Goal: Task Accomplishment & Management: Manage account settings

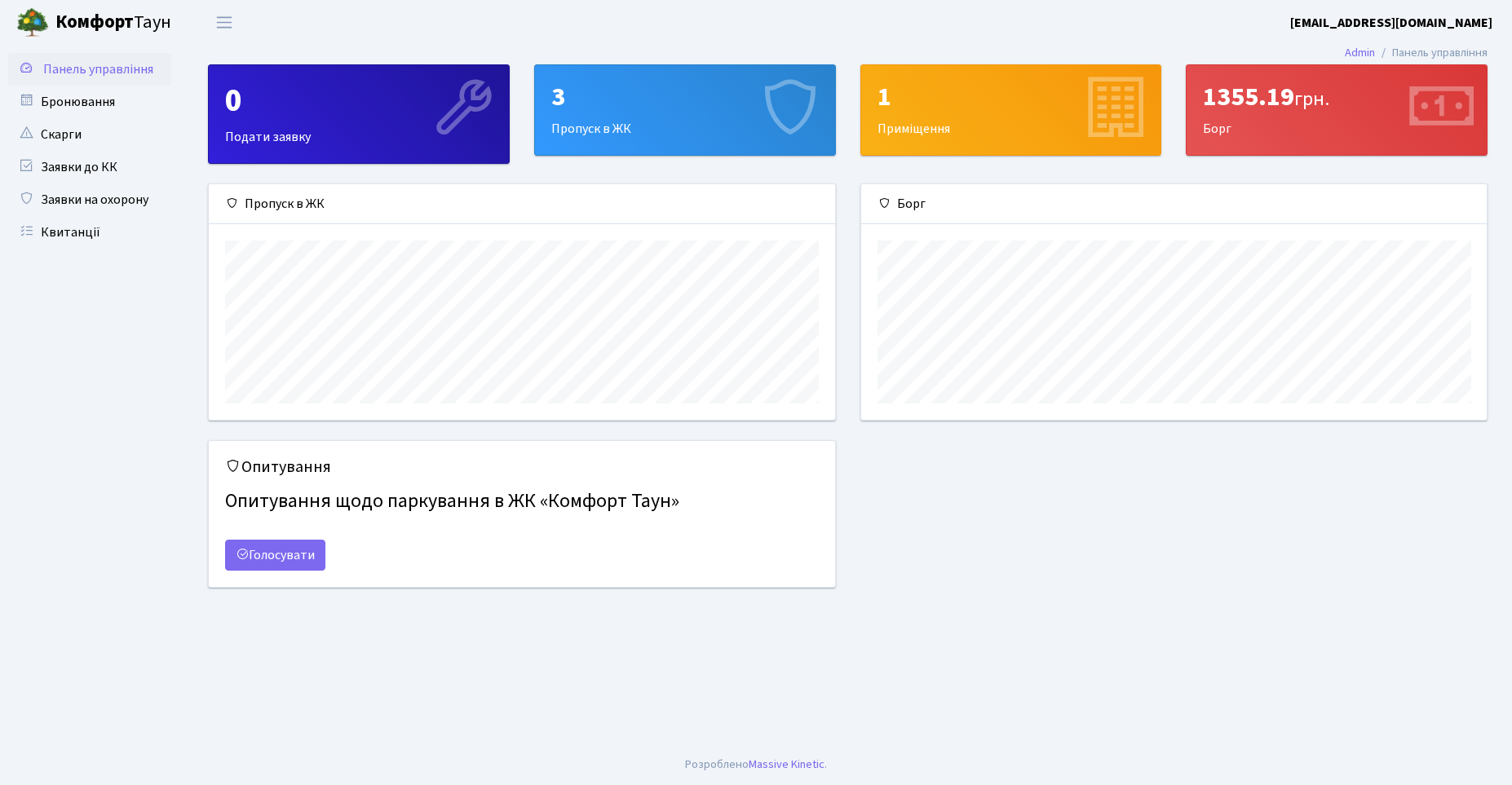
scroll to position [236, 626]
click at [90, 55] on link "Панель управління" at bounding box center [90, 69] width 163 height 33
click at [1436, 17] on b "[EMAIL_ADDRESS][DOMAIN_NAME]" at bounding box center [1391, 23] width 202 height 18
click at [1424, 48] on link "Мій обліковий запис" at bounding box center [1410, 50] width 163 height 26
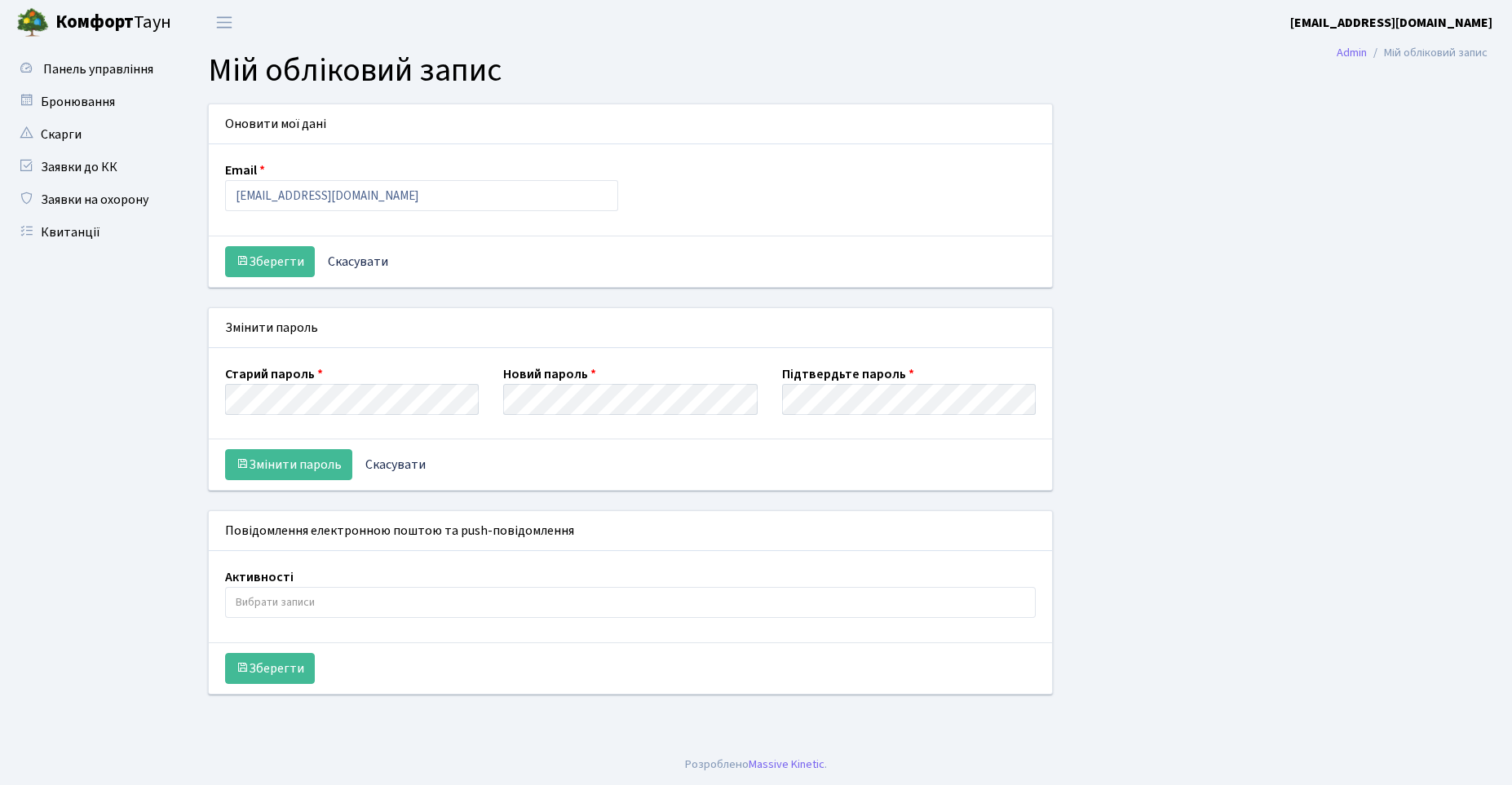
select select
click at [50, 168] on link "Заявки до КК" at bounding box center [90, 168] width 163 height 33
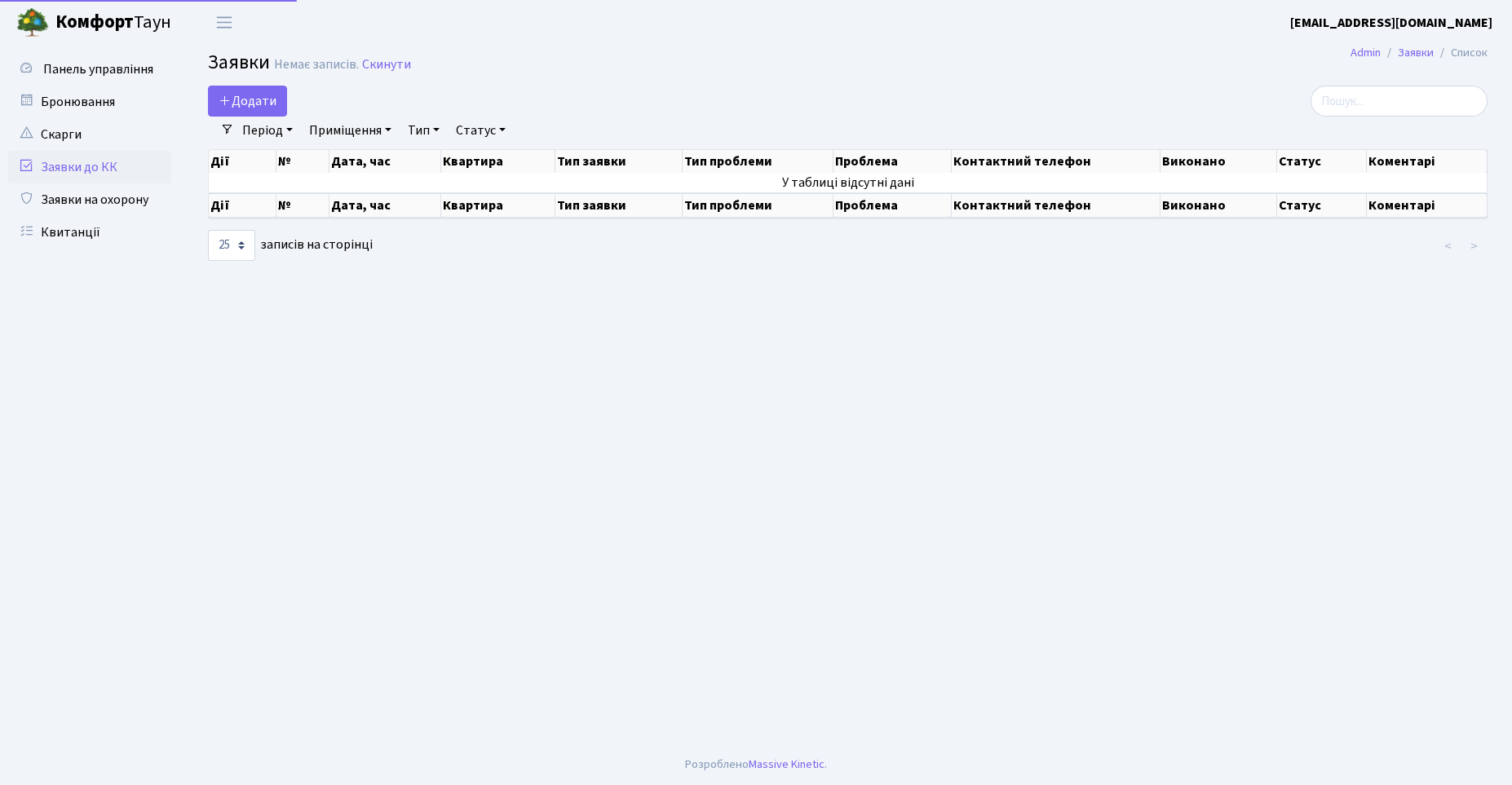
select select "25"
click at [229, 25] on span "Переключити навігацію" at bounding box center [224, 22] width 25 height 19
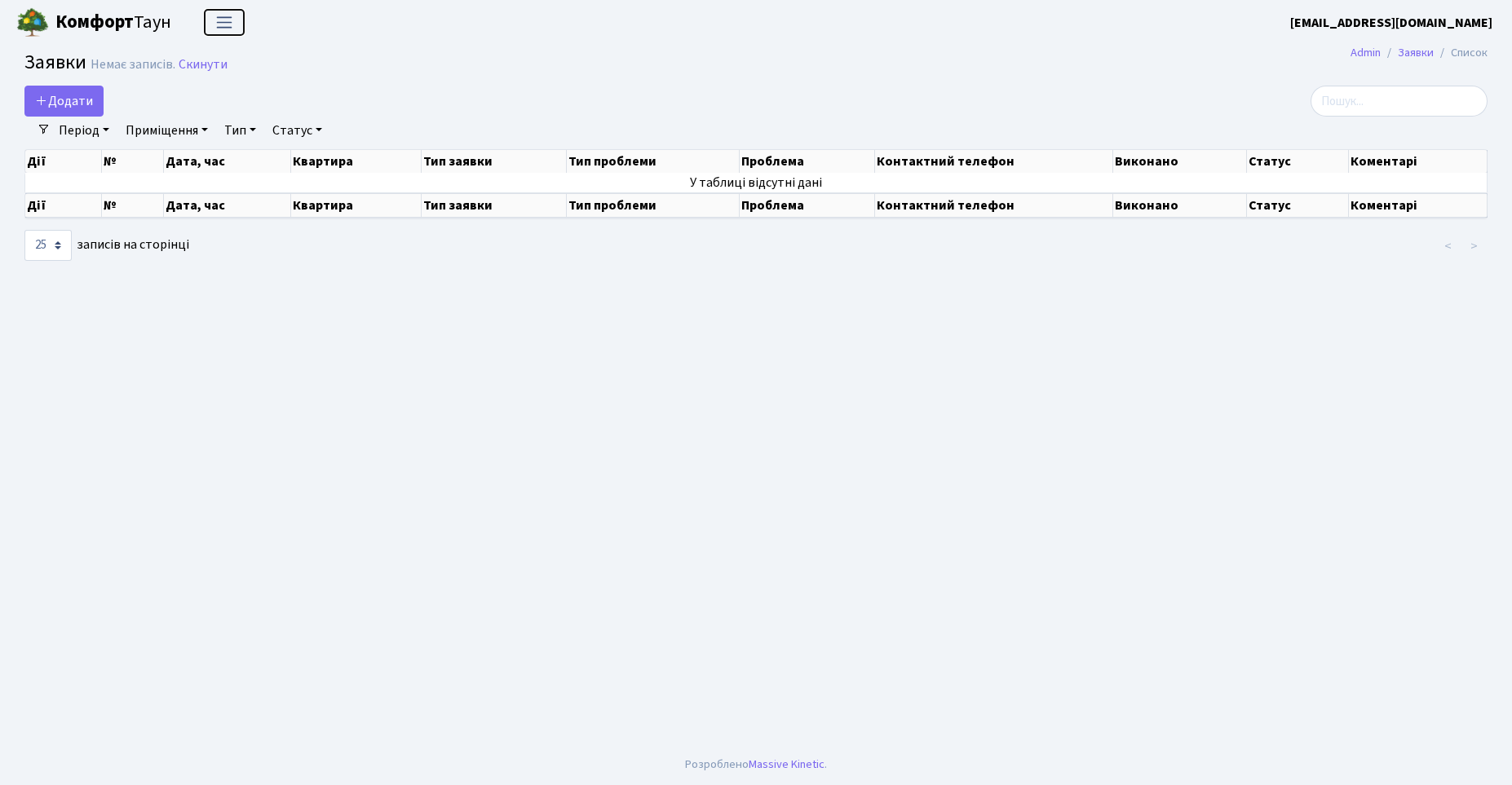
click at [229, 25] on span "Переключити навігацію" at bounding box center [224, 22] width 25 height 19
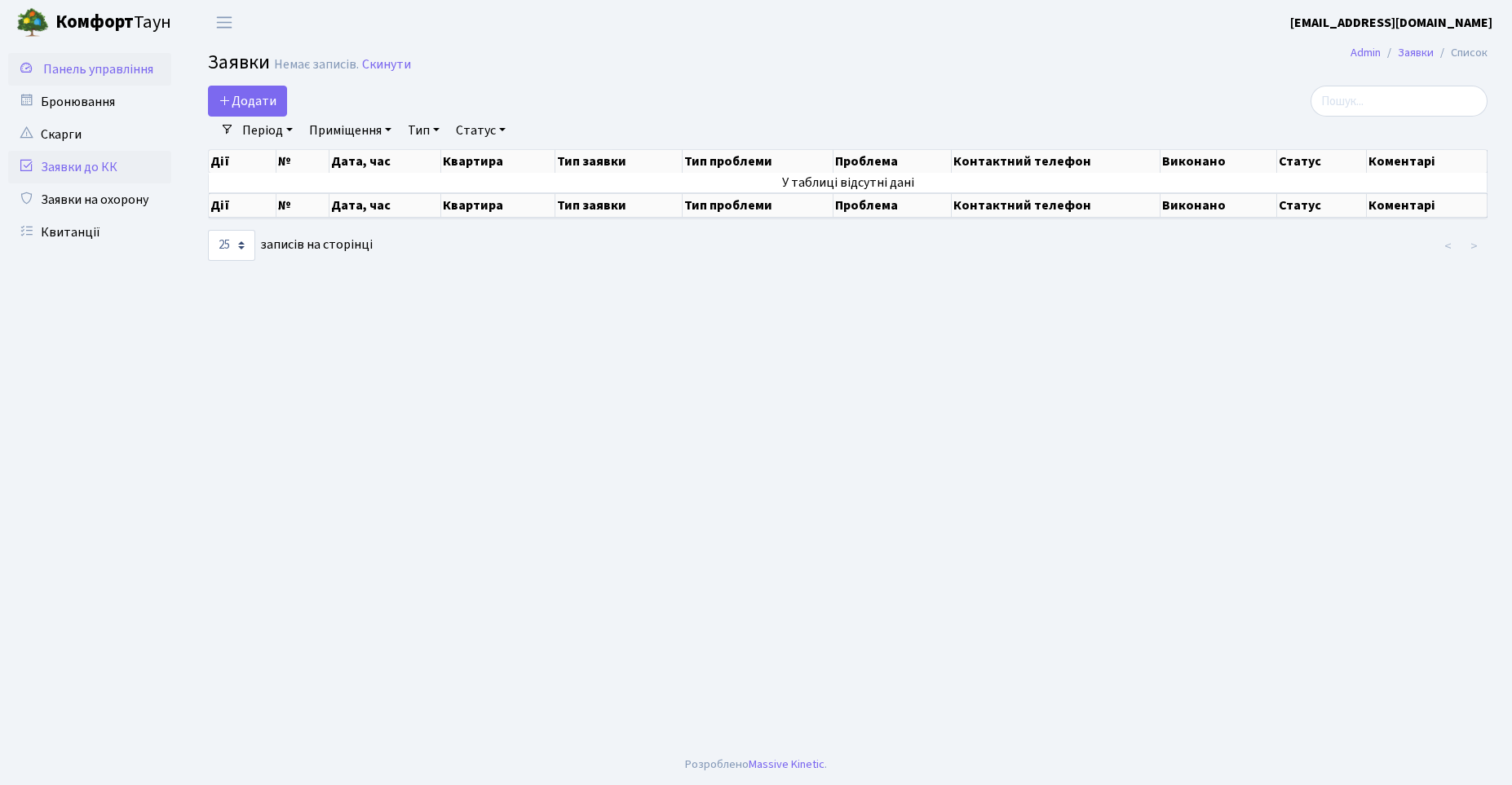
click at [93, 72] on span "Панель управління" at bounding box center [97, 69] width 110 height 18
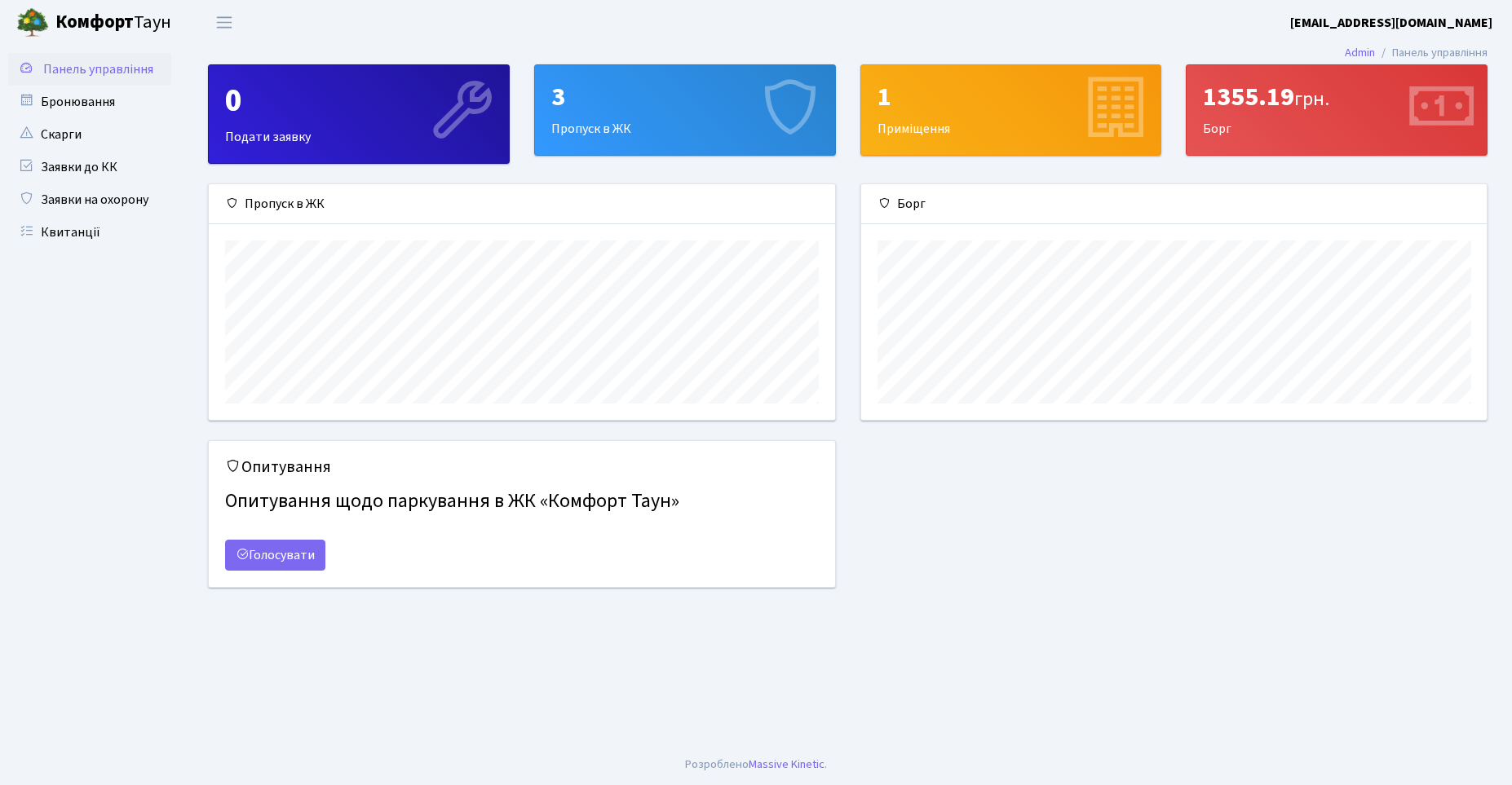
scroll to position [236, 626]
click at [905, 111] on div "1" at bounding box center [1011, 97] width 267 height 31
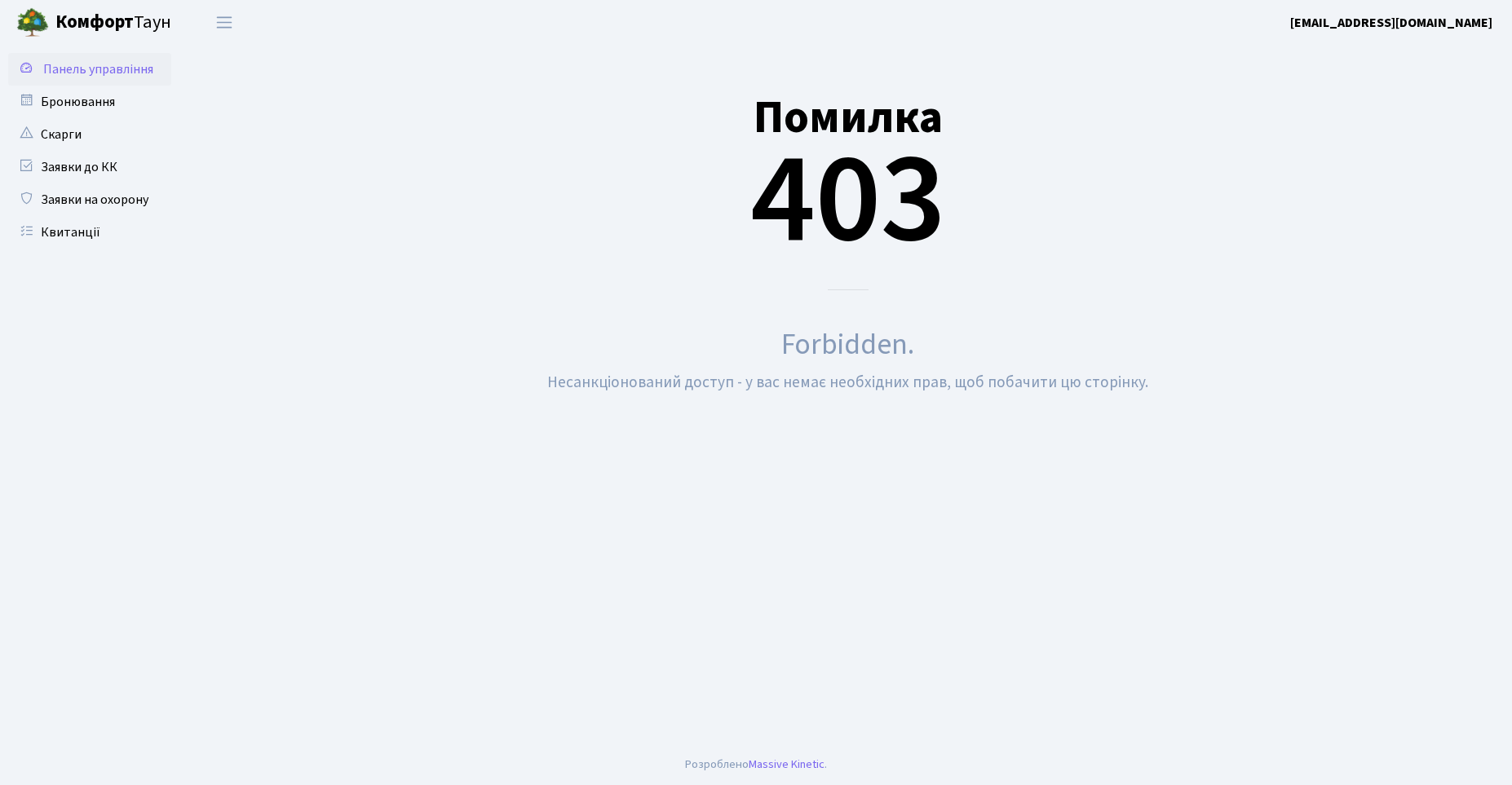
click at [54, 69] on span "Панель управління" at bounding box center [97, 69] width 110 height 18
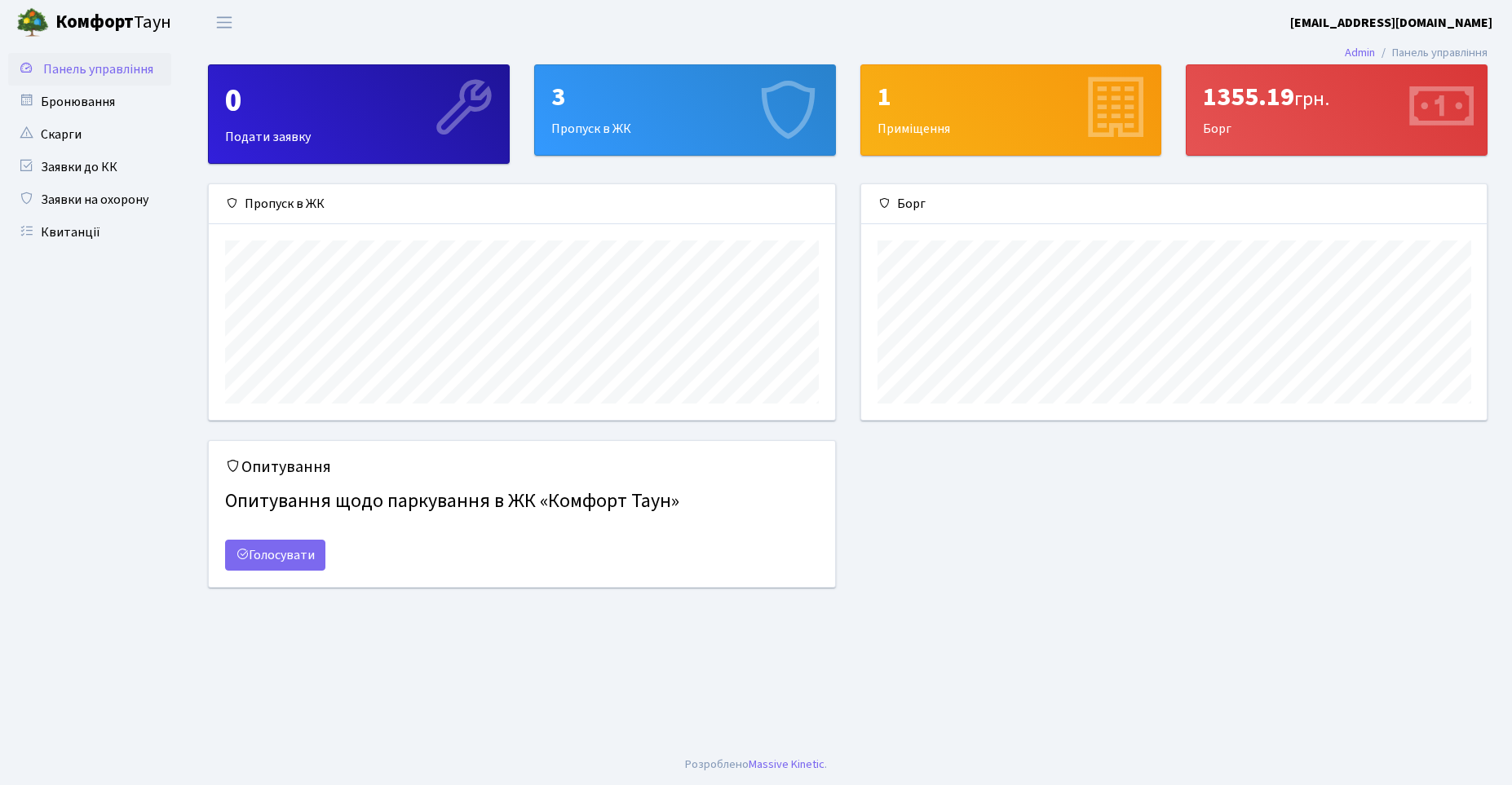
scroll to position [236, 626]
click at [574, 106] on div "3" at bounding box center [685, 97] width 267 height 31
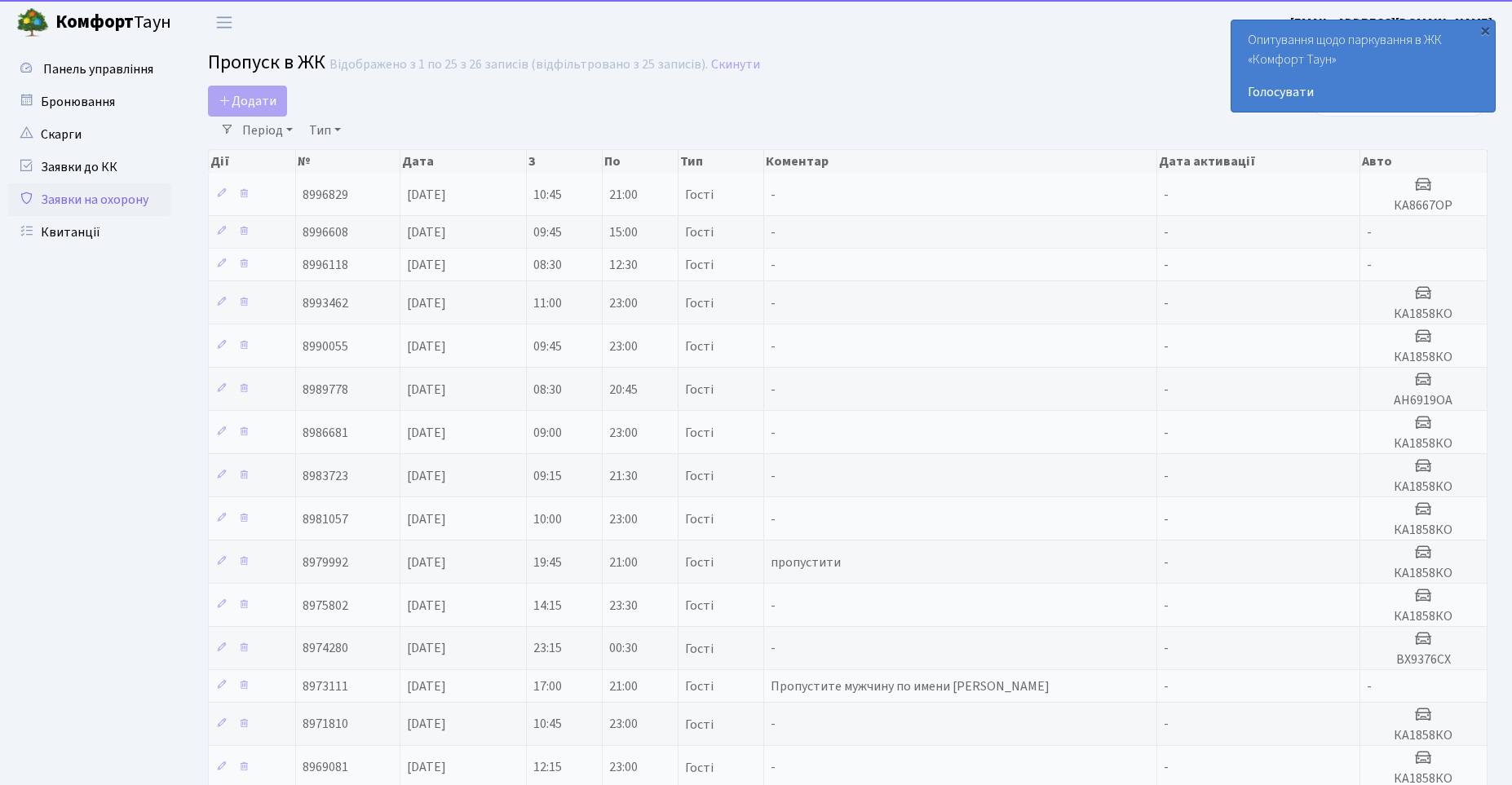
select select "25"
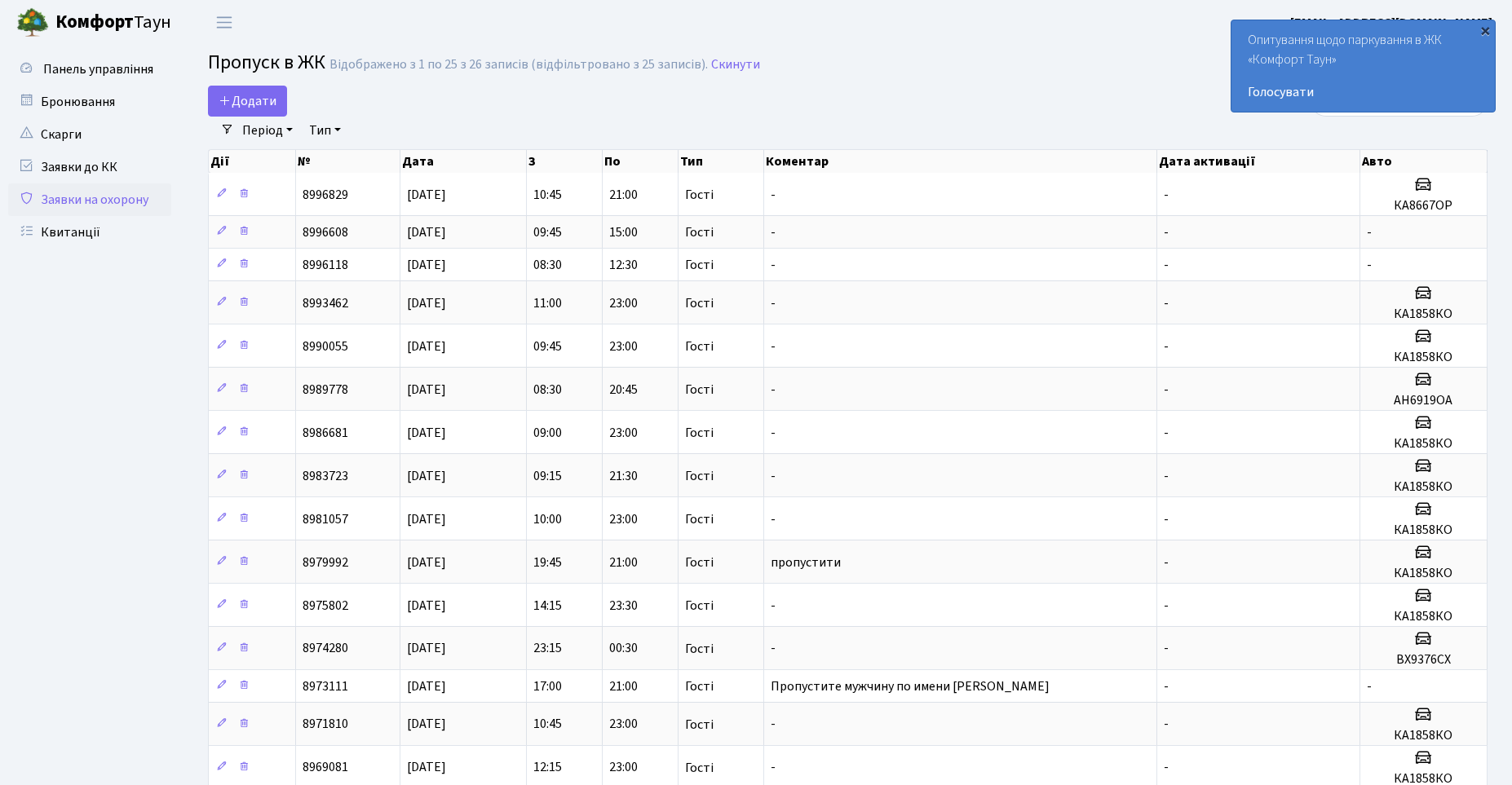
click at [1488, 31] on div "×" at bounding box center [1485, 31] width 17 height 17
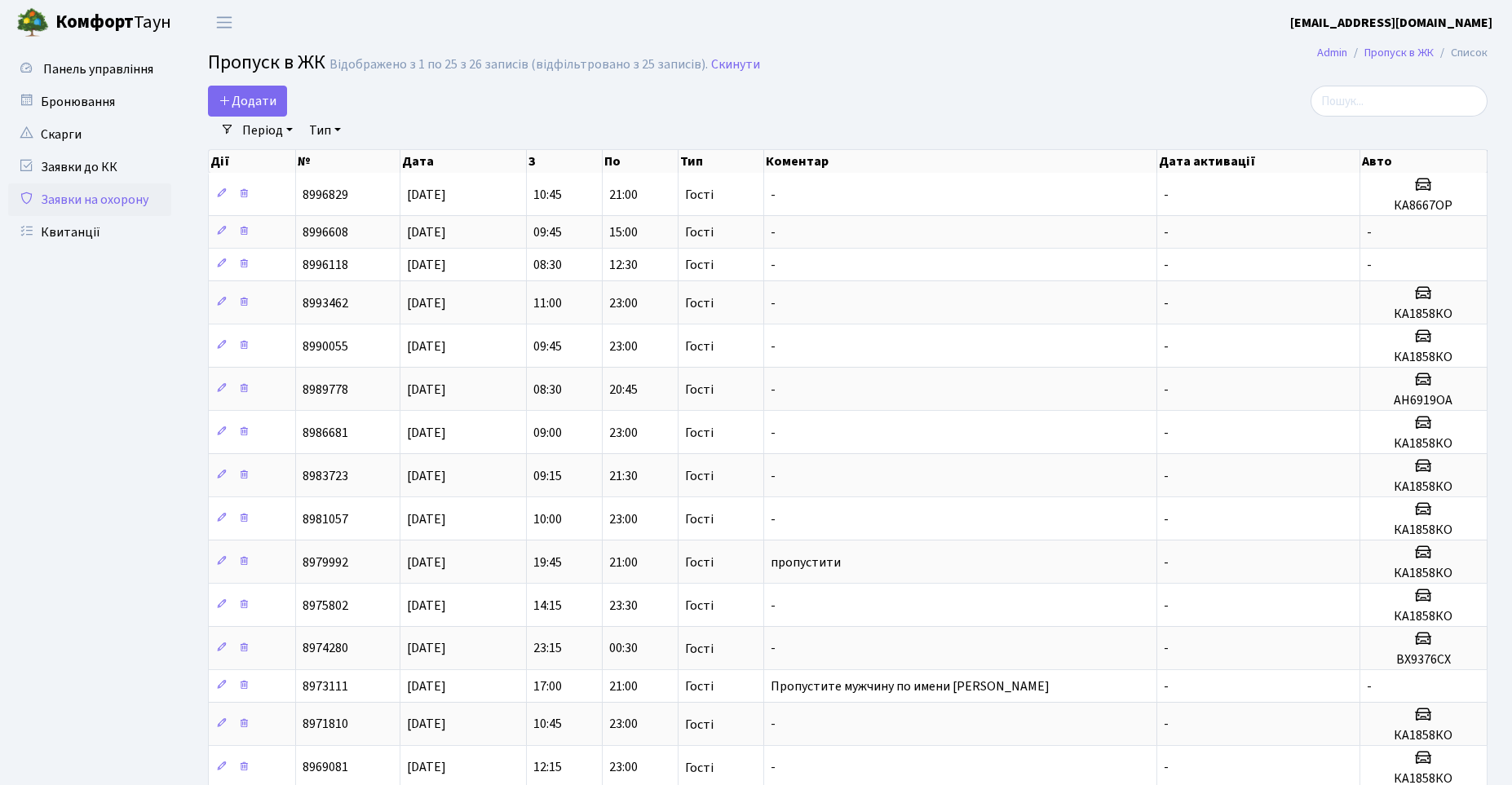
click at [1010, 70] on h2 "Пропуск в ЖК Відображено з 1 по 25 з 26 записів (відфільтровано з 25 записів). …" at bounding box center [848, 65] width 1279 height 28
click at [1210, 51] on h2 "Пропуск в ЖК Відображено з 1 по 25 з 26 записів (відфільтровано з 25 записів). …" at bounding box center [848, 65] width 1279 height 28
click at [54, 98] on link "Бронювання" at bounding box center [90, 102] width 163 height 33
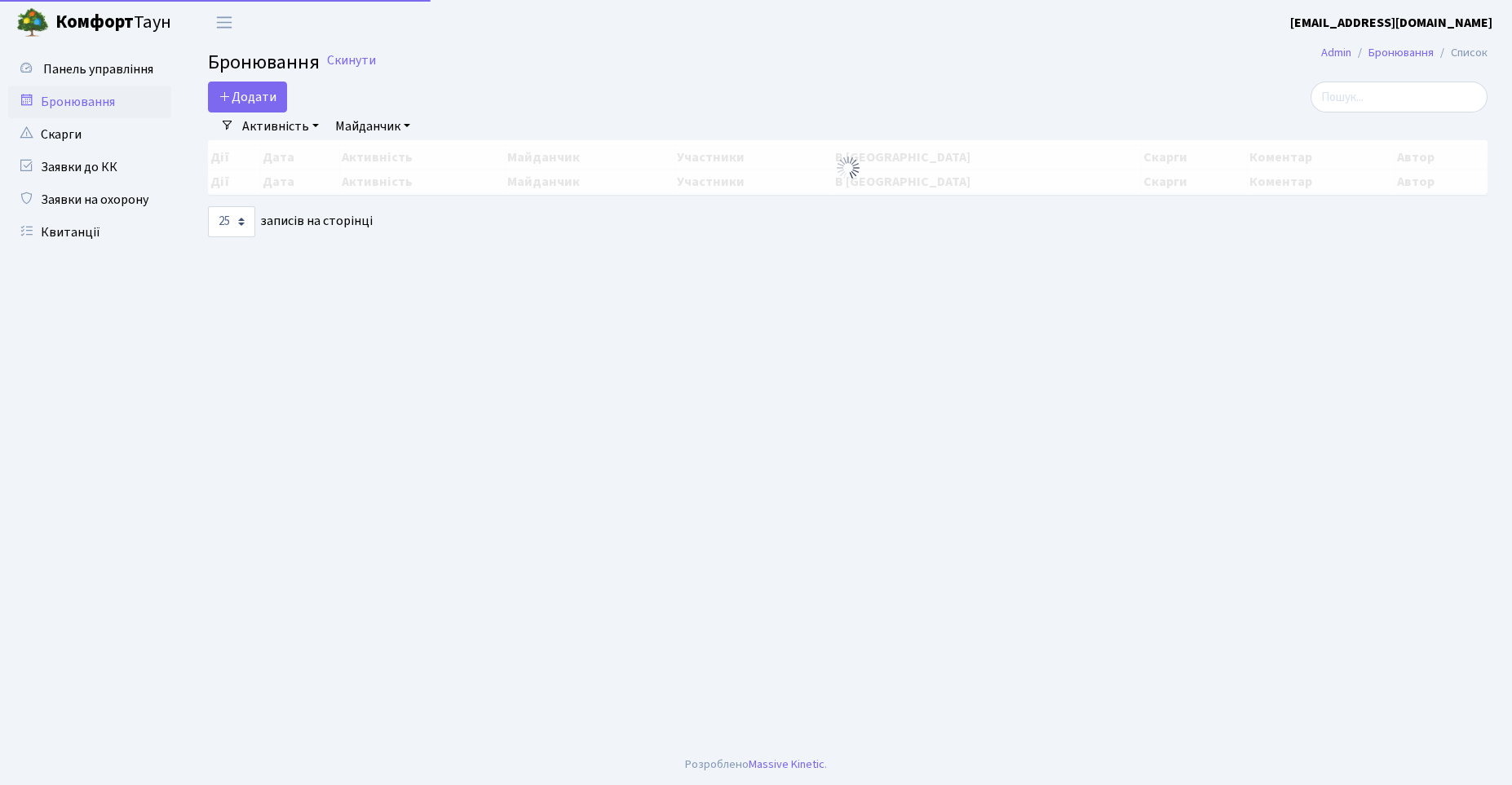
select select "25"
click at [85, 71] on span "Панель управління" at bounding box center [97, 69] width 110 height 18
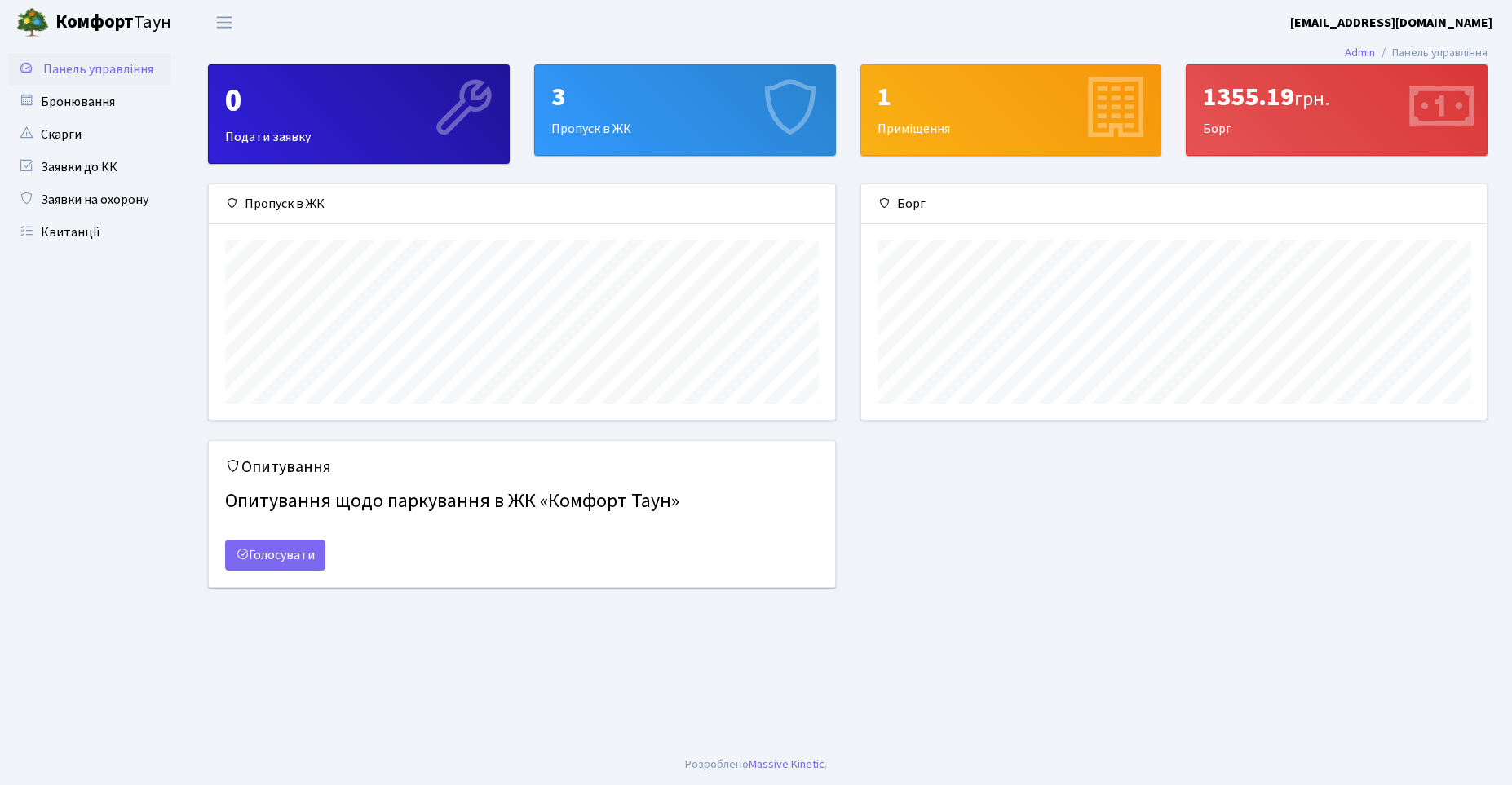
scroll to position [236, 626]
click at [1437, 21] on b "[EMAIL_ADDRESS][DOMAIN_NAME]" at bounding box center [1391, 23] width 202 height 18
drag, startPoint x: 1276, startPoint y: 18, endPoint x: 1496, endPoint y: 18, distance: 220.0
click at [1496, 18] on header "Комфорт Таун comforttown0230@protonmail.com Мій обліковий запис Вийти" at bounding box center [756, 22] width 1512 height 45
copy b "[EMAIL_ADDRESS][DOMAIN_NAME]"
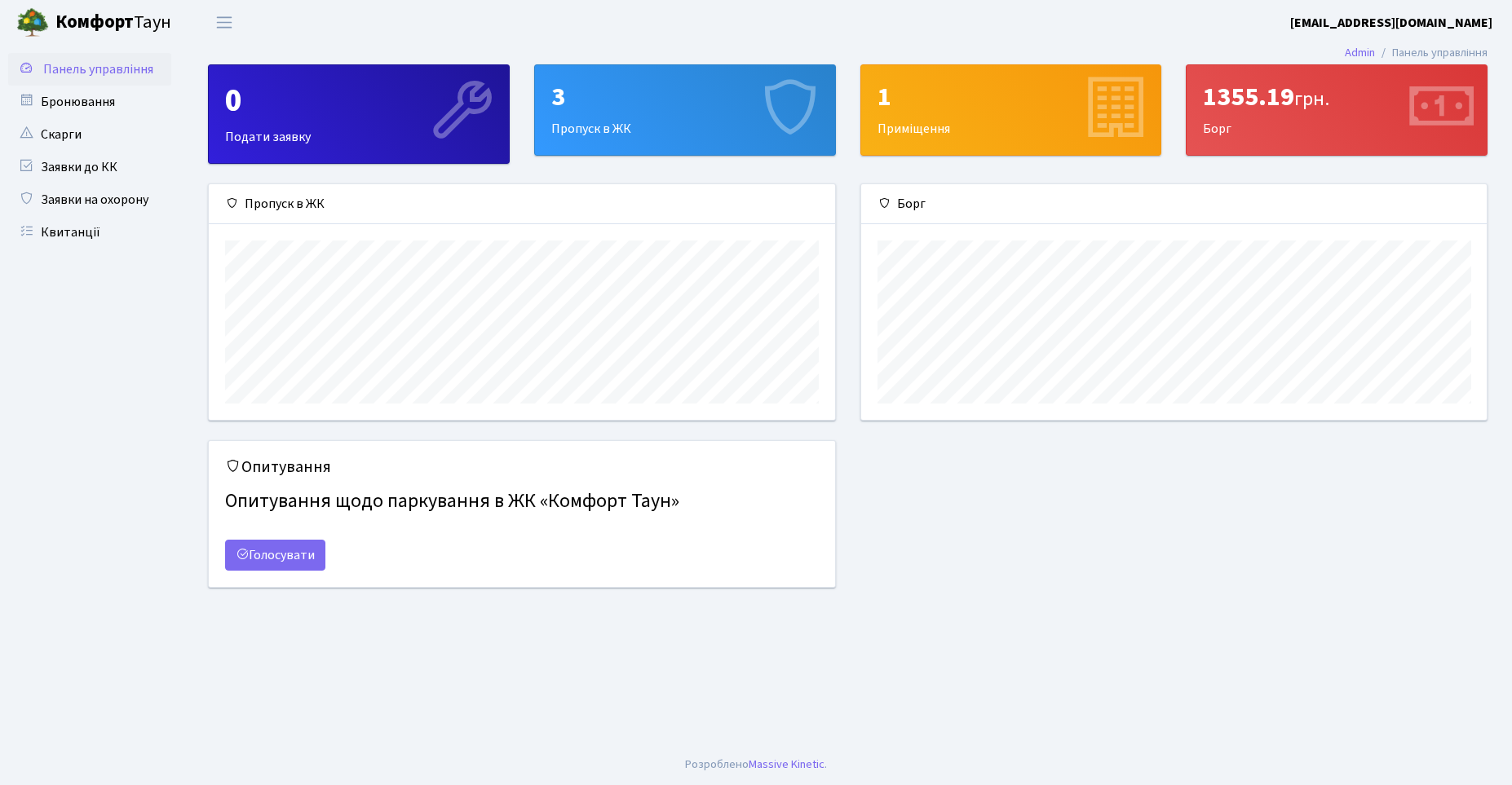
click at [347, 119] on div "0" at bounding box center [359, 101] width 267 height 39
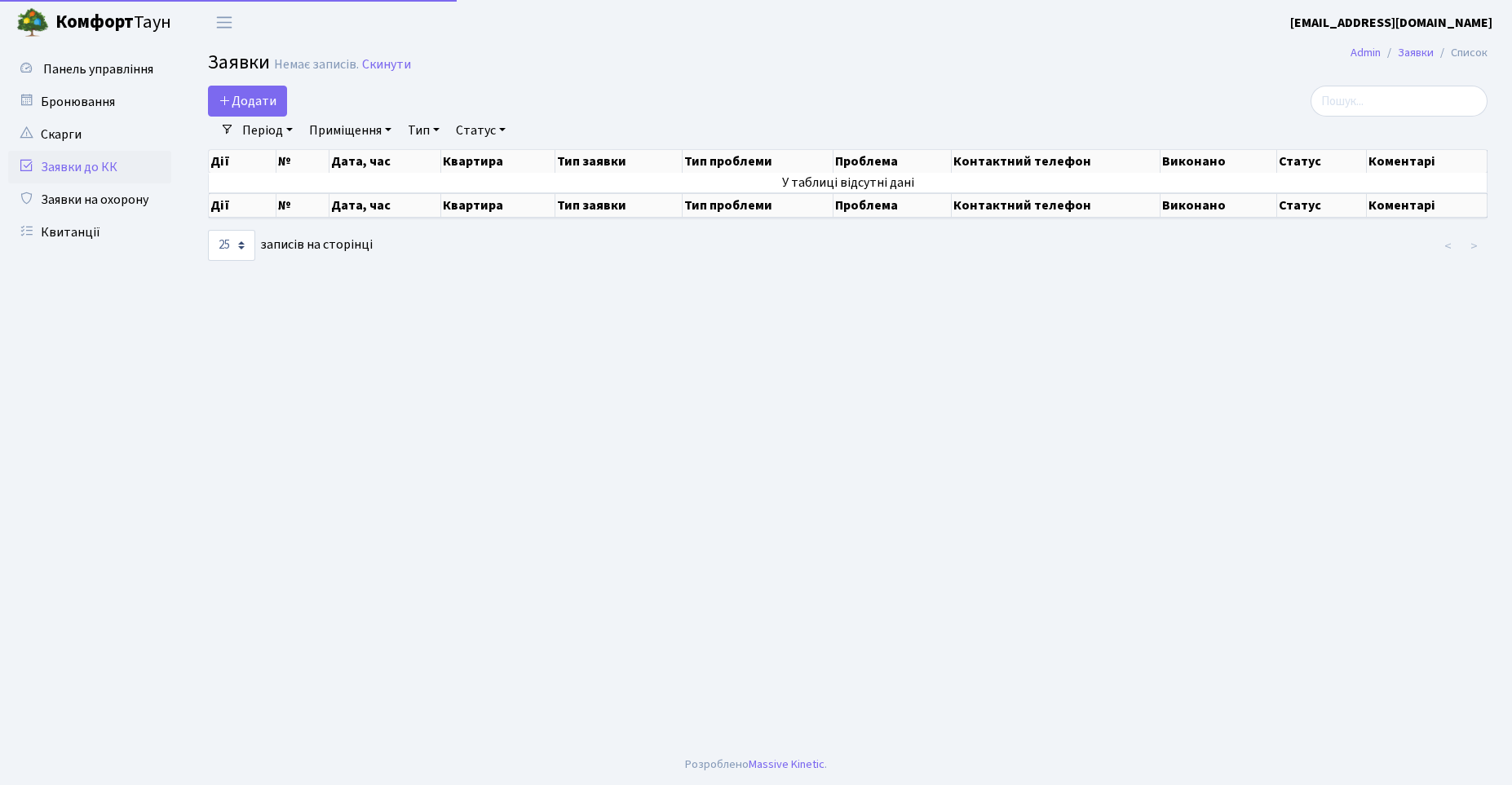
select select "25"
click at [1462, 16] on b "[EMAIL_ADDRESS][DOMAIN_NAME]" at bounding box center [1391, 23] width 202 height 18
click at [1382, 90] on link "Вийти" at bounding box center [1410, 89] width 163 height 26
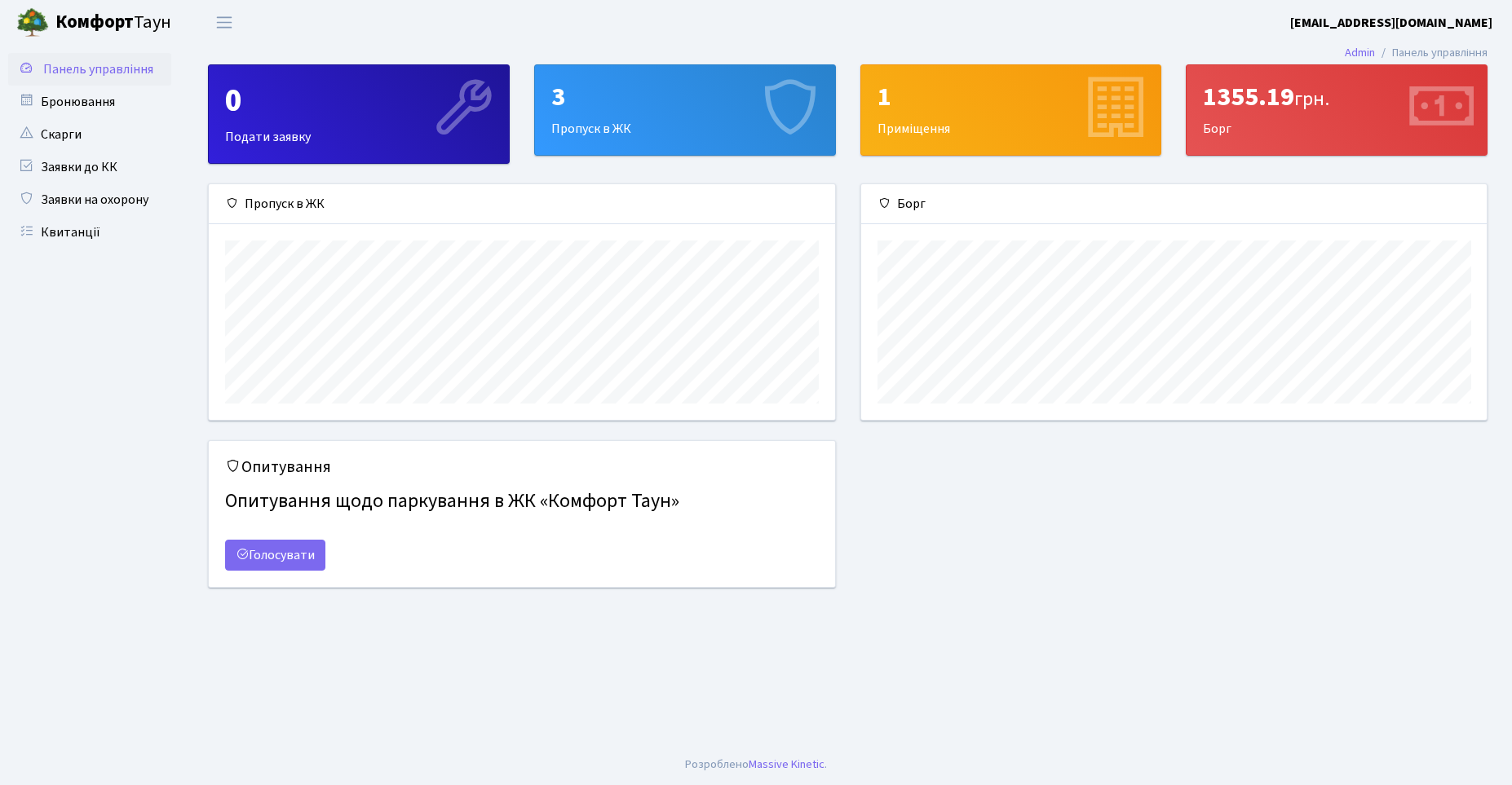
scroll to position [236, 626]
click at [1466, 19] on b "[EMAIL_ADDRESS][DOMAIN_NAME]" at bounding box center [1391, 23] width 202 height 18
click at [1410, 83] on link "Вийти" at bounding box center [1410, 89] width 163 height 26
